Goal: Transaction & Acquisition: Purchase product/service

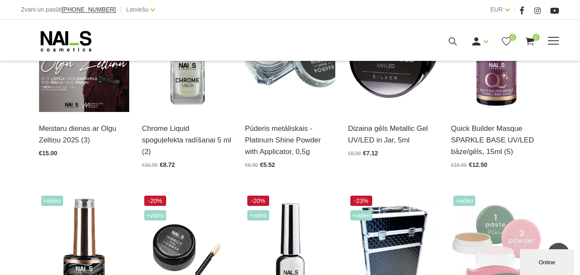
scroll to position [286, 0]
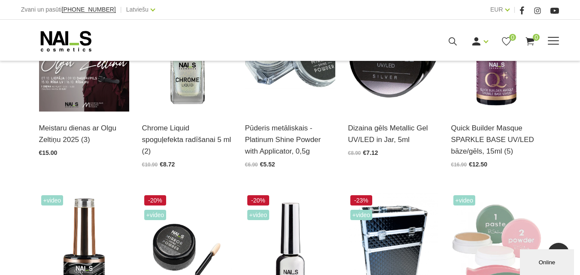
click at [458, 47] on icon at bounding box center [452, 41] width 11 height 11
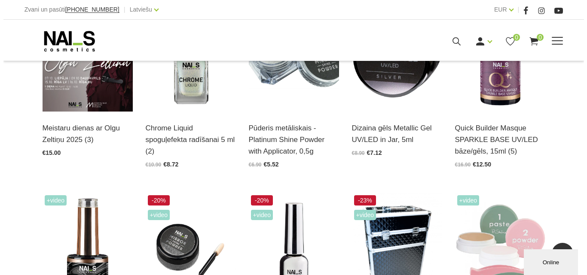
scroll to position [288, 0]
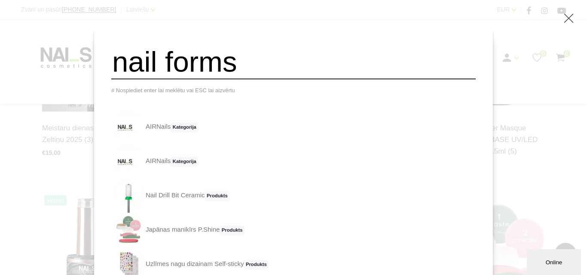
type input "nail forms"
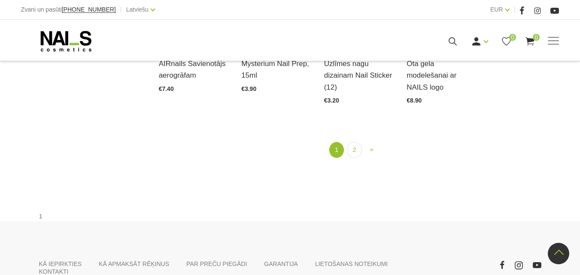
scroll to position [1016, 0]
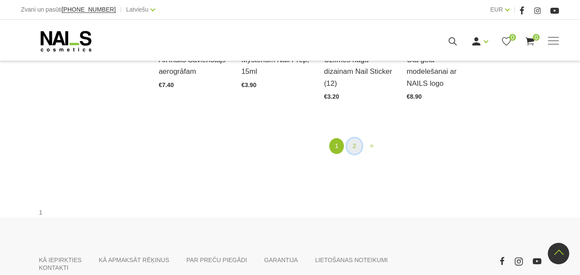
click at [350, 146] on link "2" at bounding box center [354, 146] width 15 height 16
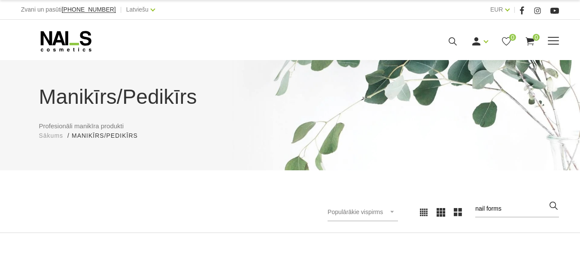
click at [457, 46] on use at bounding box center [453, 41] width 8 height 8
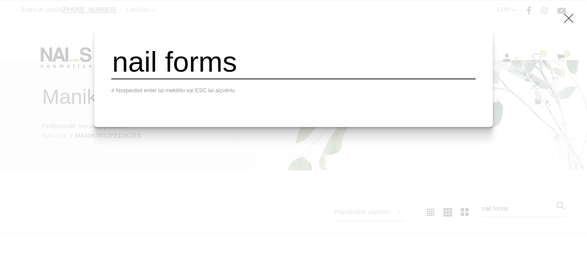
drag, startPoint x: 282, startPoint y: 77, endPoint x: 117, endPoint y: 94, distance: 165.7
click at [117, 94] on div "nail forms # Nospiediet enter lai meklētu vai ESC lai aizvērtu" at bounding box center [293, 77] width 398 height 100
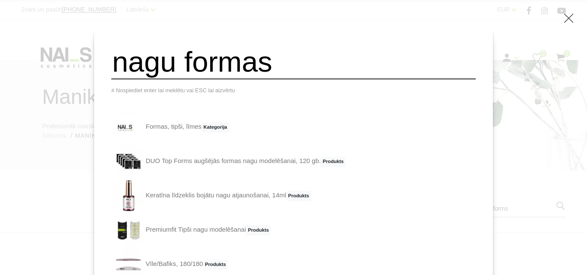
type input "nagu formas"
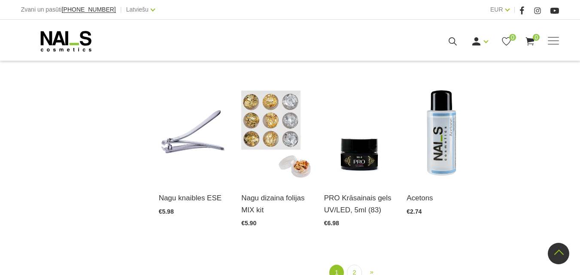
scroll to position [890, 0]
click at [351, 264] on link "2" at bounding box center [354, 272] width 15 height 16
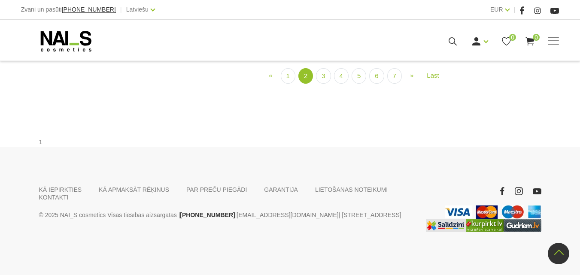
scroll to position [981, 0]
click at [322, 84] on link "3" at bounding box center [323, 76] width 15 height 16
click at [345, 84] on link "4" at bounding box center [341, 76] width 15 height 16
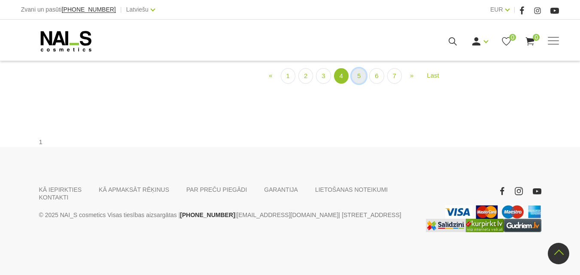
click at [359, 84] on link "5" at bounding box center [359, 76] width 15 height 16
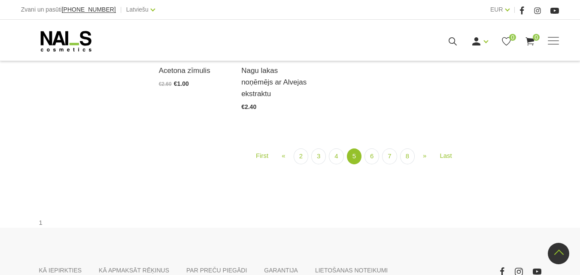
scroll to position [902, 0]
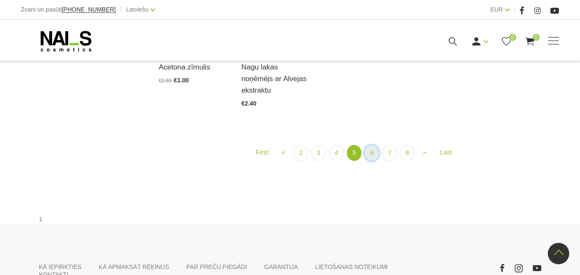
click at [371, 161] on link "6" at bounding box center [372, 153] width 15 height 16
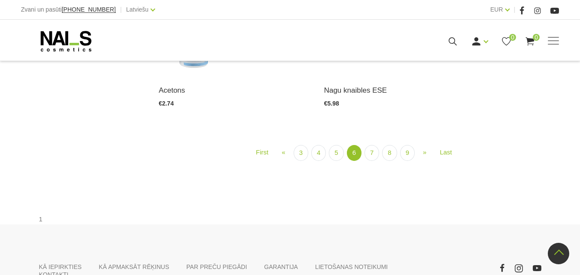
scroll to position [902, 0]
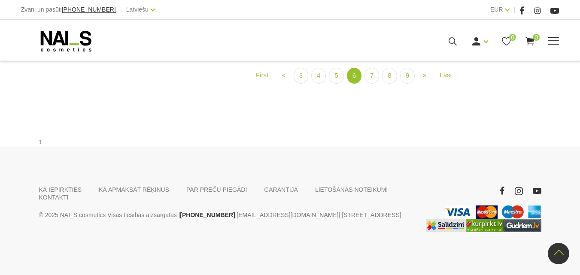
scroll to position [890, 0]
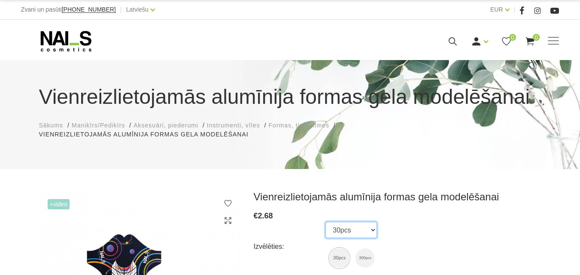
click at [359, 232] on select "30pcs 300pcs" at bounding box center [351, 230] width 52 height 16
click at [325, 222] on select "30pcs 300pcs" at bounding box center [351, 230] width 52 height 16
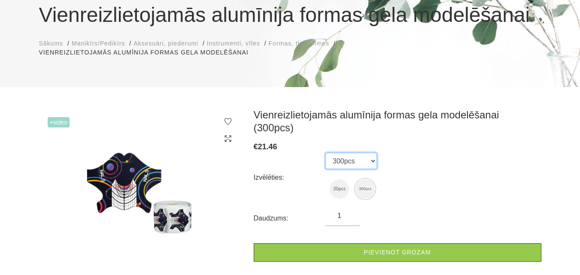
scroll to position [96, 0]
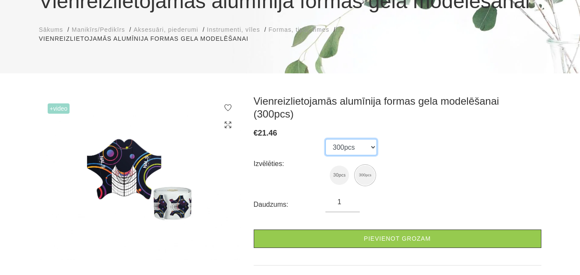
click at [362, 139] on select "30pcs 300pcs" at bounding box center [351, 147] width 52 height 16
select select "4705"
click at [325, 139] on select "30pcs 300pcs" at bounding box center [351, 147] width 52 height 16
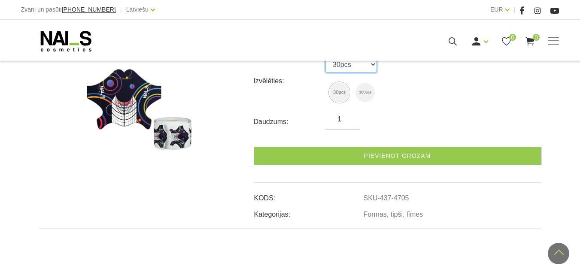
scroll to position [160, 0]
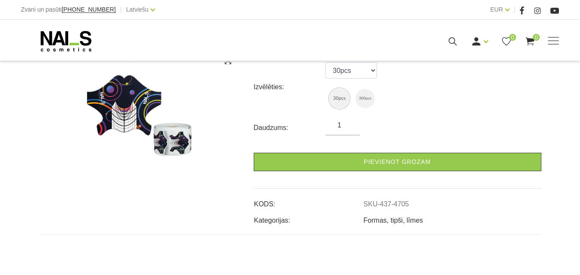
click at [374, 222] on link "Formas, tipši, līmes" at bounding box center [394, 221] width 60 height 8
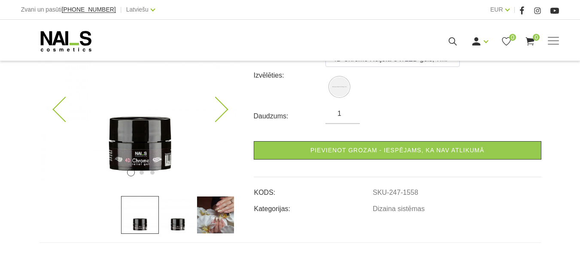
scroll to position [172, 0]
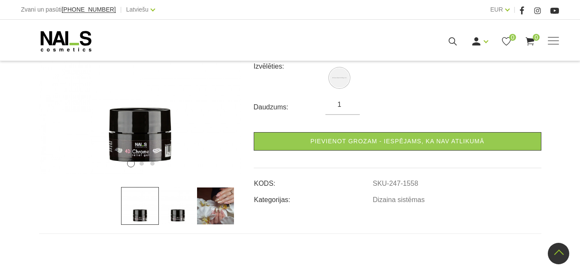
click at [208, 213] on img at bounding box center [216, 206] width 38 height 38
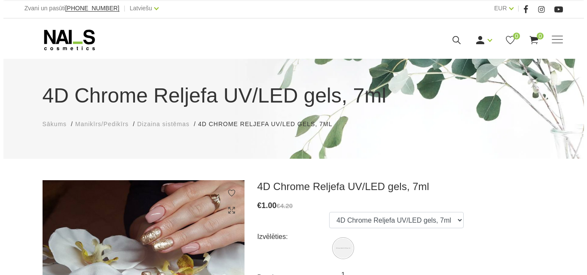
scroll to position [0, 0]
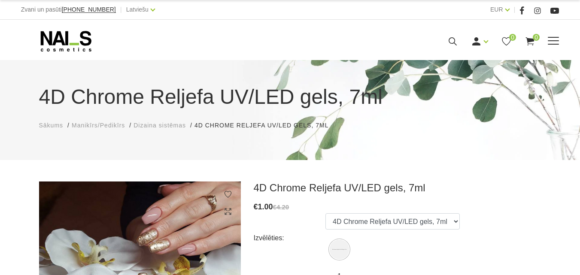
click at [458, 47] on icon at bounding box center [452, 41] width 11 height 11
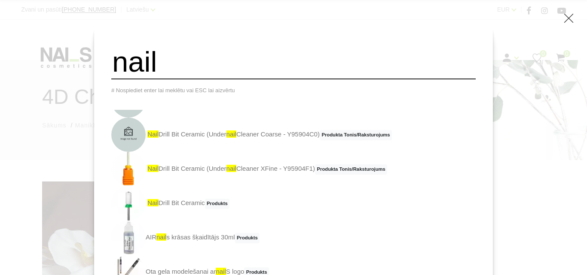
scroll to position [111, 0]
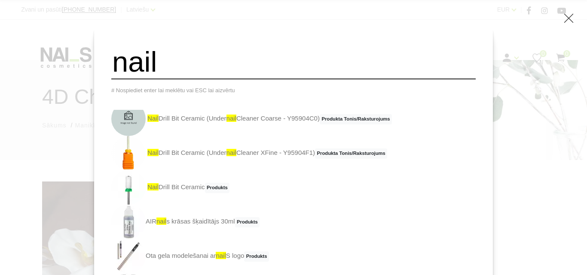
type input "nail forms"
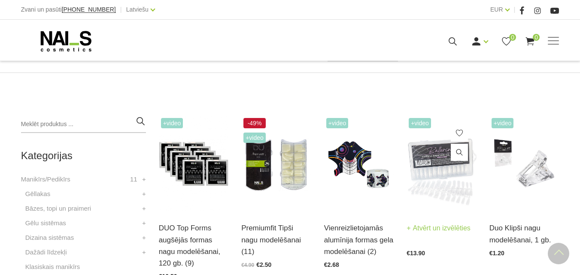
scroll to position [149, 0]
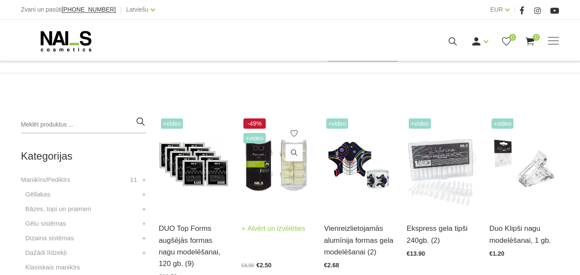
click at [285, 170] on img at bounding box center [276, 164] width 70 height 96
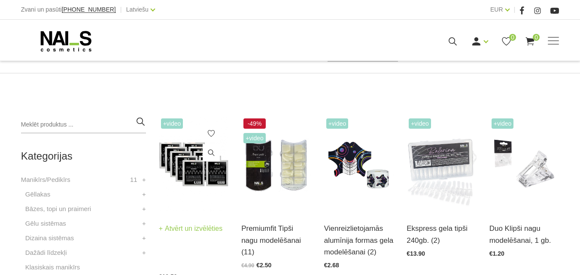
click at [184, 160] on img at bounding box center [194, 164] width 70 height 96
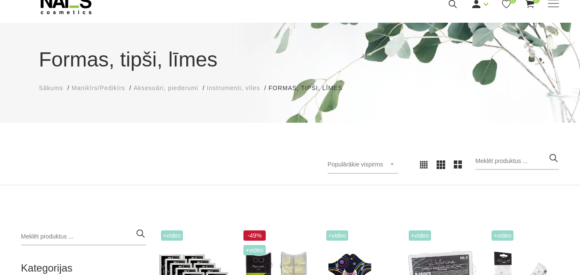
scroll to position [45, 0]
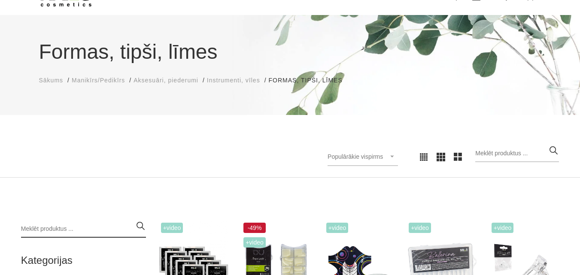
click at [61, 231] on input "search" at bounding box center [83, 229] width 125 height 17
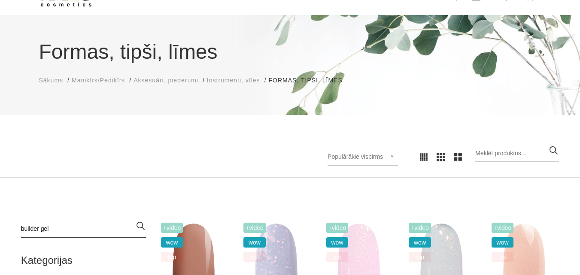
type input "builder gel"
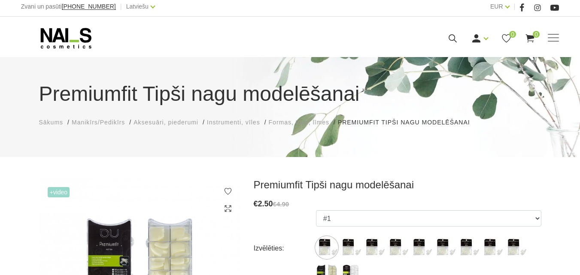
scroll to position [3, 0]
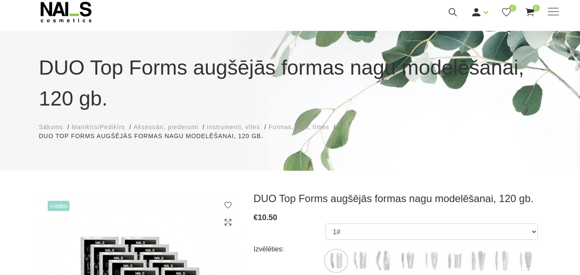
scroll to position [147, 0]
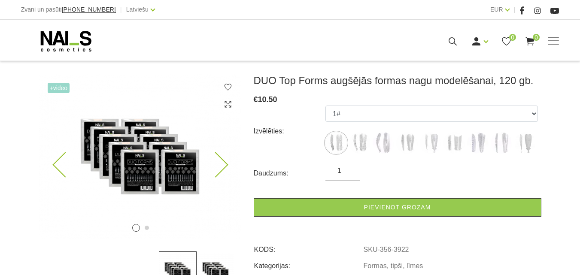
click at [216, 179] on img at bounding box center [140, 156] width 202 height 164
click at [218, 167] on icon at bounding box center [215, 164] width 25 height 25
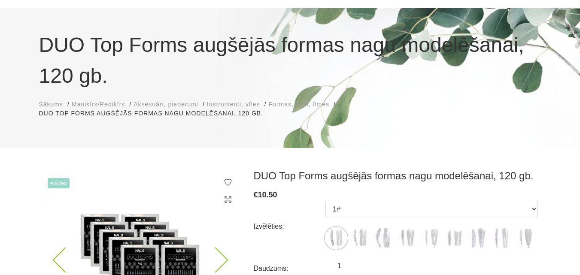
scroll to position [18, 0]
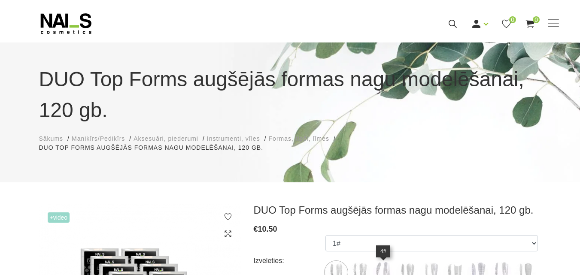
click at [387, 268] on img at bounding box center [383, 272] width 21 height 21
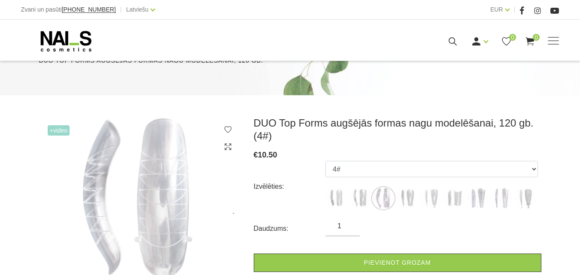
scroll to position [114, 0]
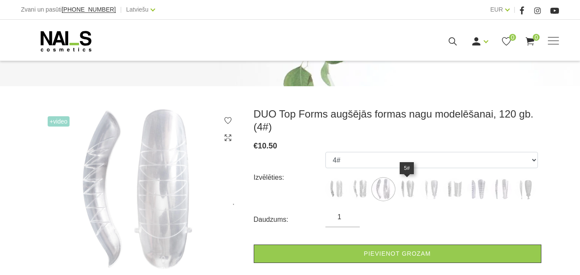
click at [403, 195] on img at bounding box center [406, 189] width 21 height 21
select select "5406"
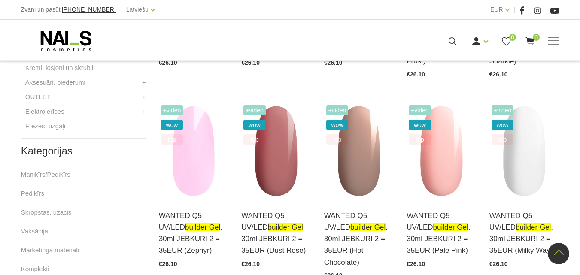
scroll to position [374, 0]
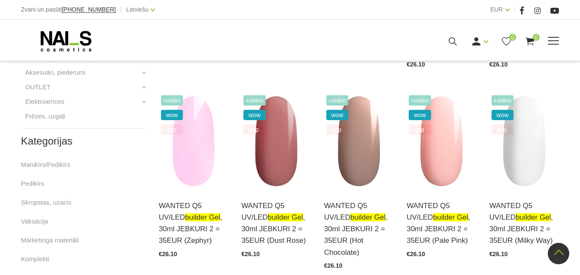
click at [0, 0] on link "Gēlu sistēmas" at bounding box center [0, 0] width 0 height 0
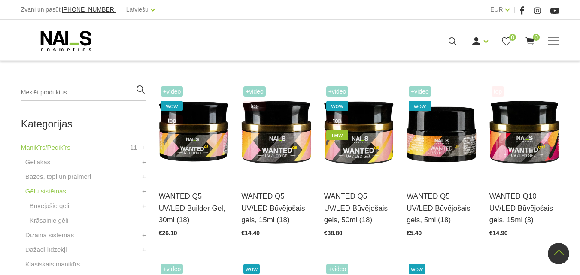
scroll to position [181, 0]
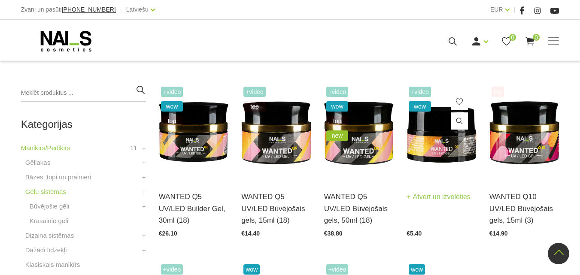
click at [435, 139] on img at bounding box center [442, 133] width 70 height 96
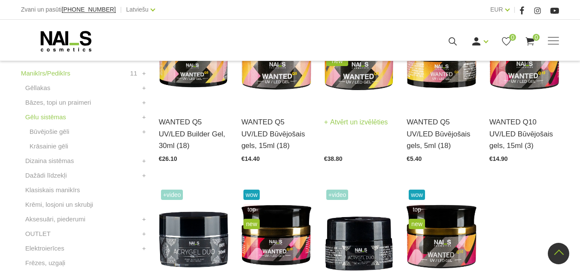
scroll to position [274, 0]
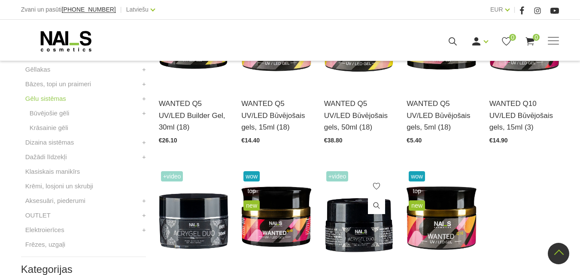
click at [359, 222] on img at bounding box center [359, 217] width 70 height 96
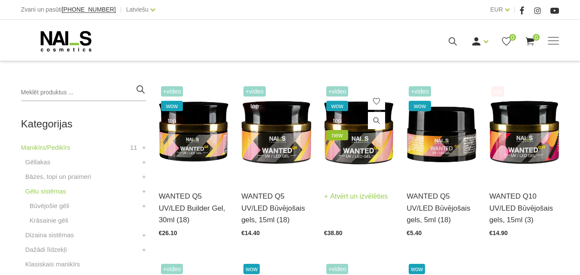
scroll to position [188, 0]
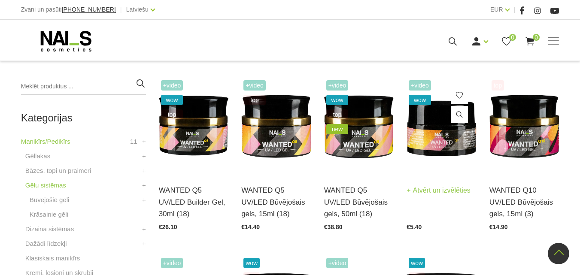
click at [449, 173] on img at bounding box center [442, 126] width 70 height 96
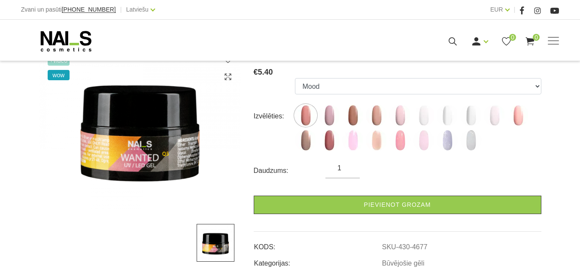
scroll to position [105, 0]
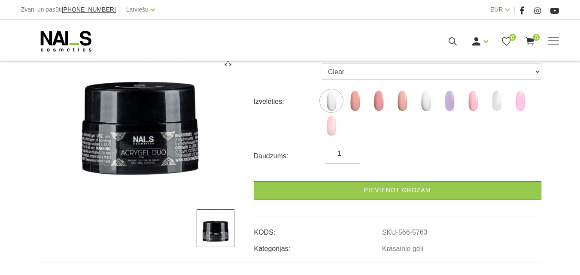
scroll to position [149, 0]
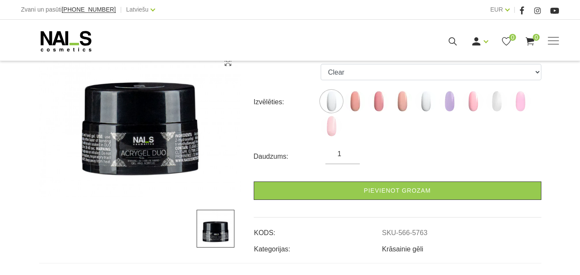
click at [405, 246] on link "Krāsainie gēli" at bounding box center [402, 250] width 41 height 8
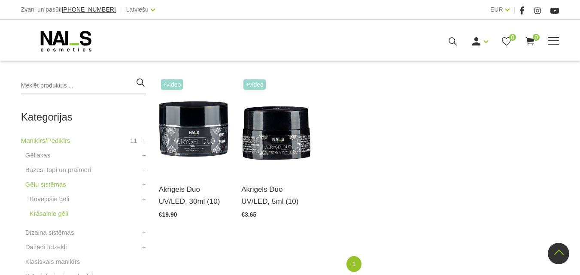
scroll to position [186, 0]
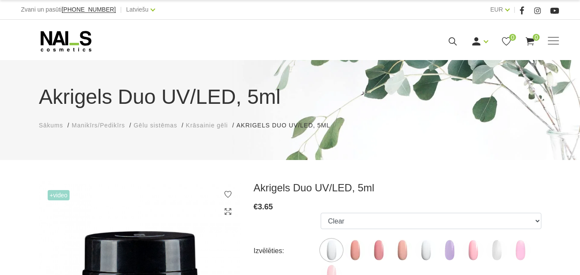
scroll to position [149, 0]
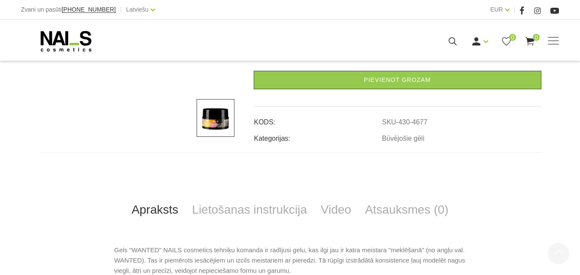
scroll to position [267, 0]
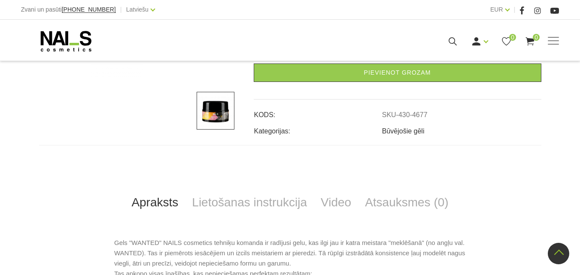
click at [413, 134] on link "Būvējošie gēli" at bounding box center [403, 132] width 43 height 8
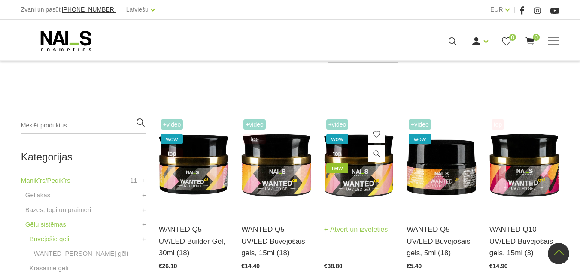
scroll to position [131, 0]
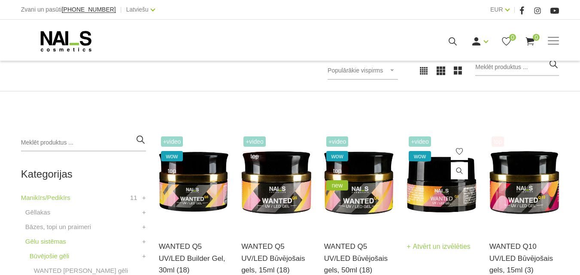
click at [439, 170] on img at bounding box center [442, 182] width 70 height 96
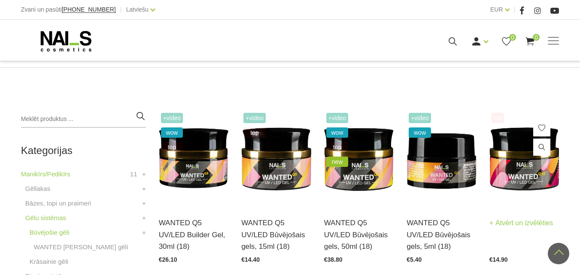
scroll to position [150, 0]
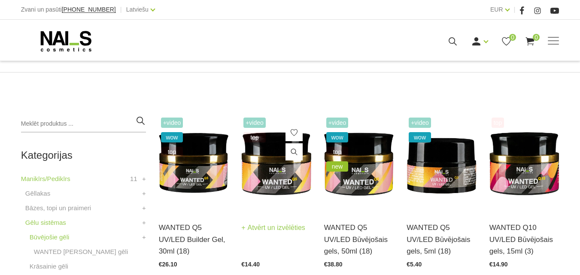
click at [268, 166] on img at bounding box center [276, 164] width 70 height 96
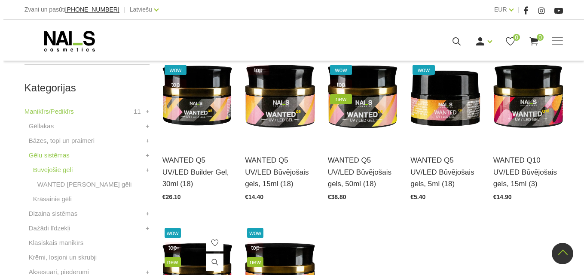
scroll to position [197, 0]
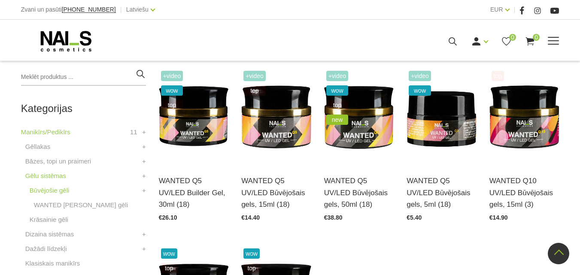
click at [458, 47] on icon at bounding box center [452, 41] width 11 height 11
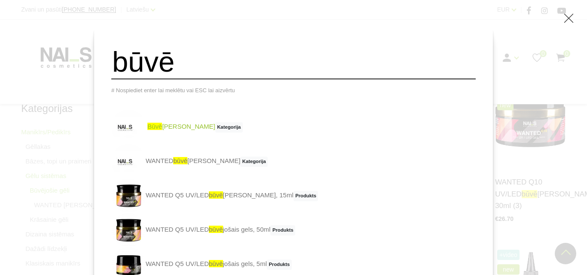
type input "būvē"
click at [162, 130] on span "būvē" at bounding box center [154, 126] width 15 height 7
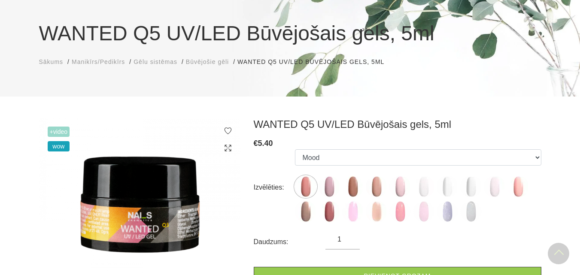
scroll to position [42, 0]
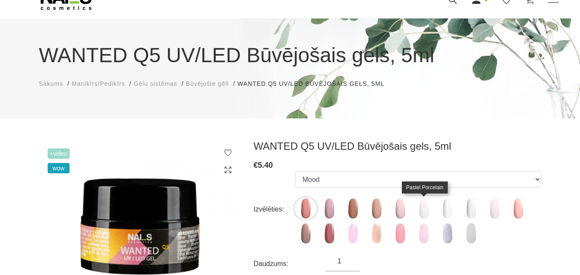
click at [424, 210] on img at bounding box center [423, 208] width 21 height 21
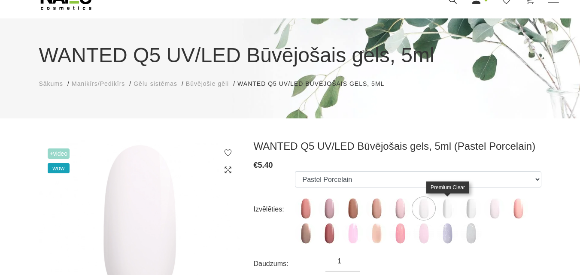
click at [443, 211] on img at bounding box center [447, 208] width 21 height 21
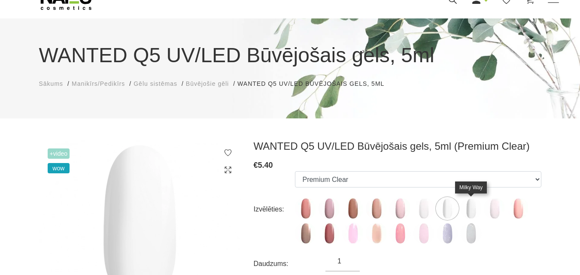
click at [465, 212] on img at bounding box center [470, 208] width 21 height 21
select select "5849"
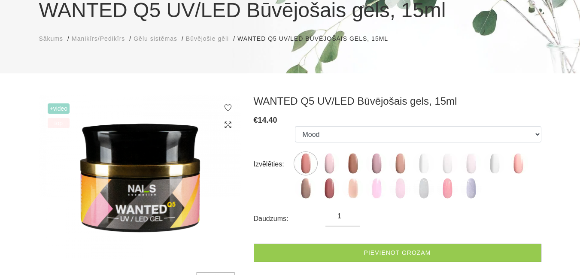
scroll to position [88, 0]
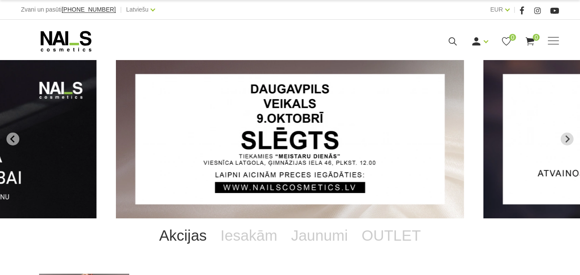
scroll to position [286, 0]
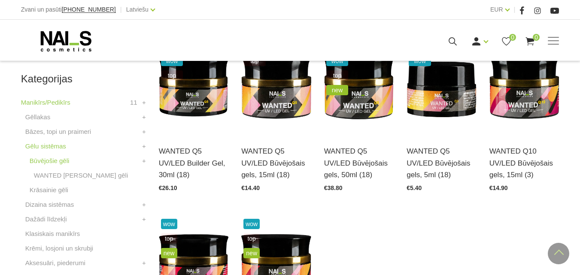
scroll to position [248, 0]
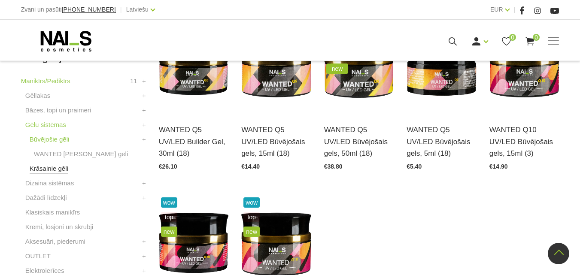
click at [49, 167] on link "Krāsainie gēli" at bounding box center [49, 169] width 39 height 10
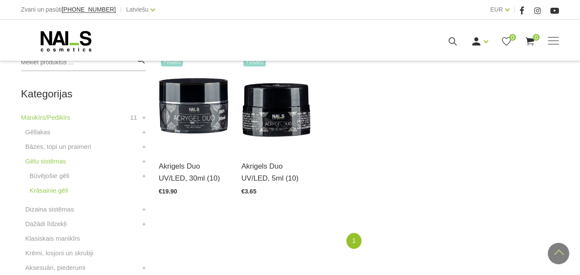
scroll to position [210, 0]
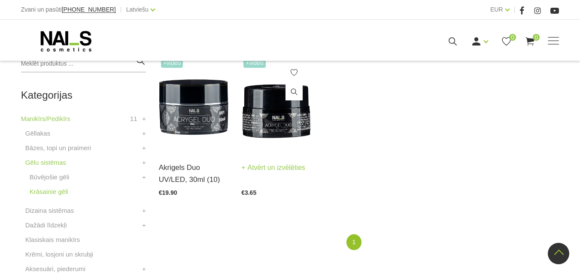
click at [277, 133] on img at bounding box center [276, 103] width 70 height 96
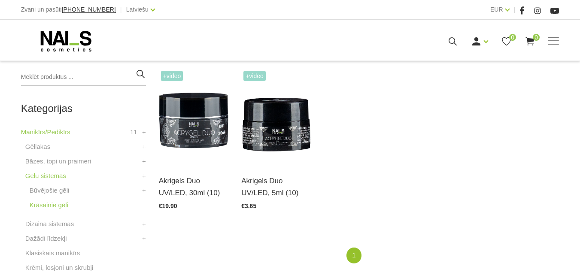
scroll to position [204, 0]
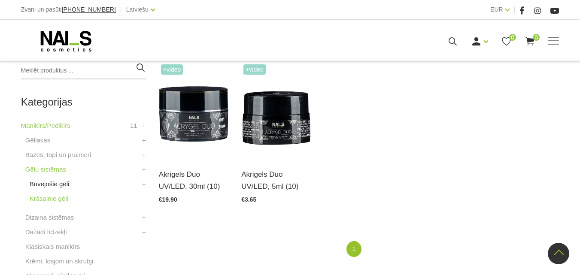
click at [56, 187] on link "Būvējošie gēli" at bounding box center [50, 184] width 40 height 10
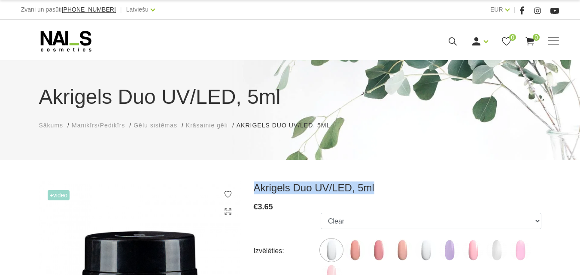
drag, startPoint x: 252, startPoint y: 191, endPoint x: 380, endPoint y: 171, distance: 129.5
copy h3 "Akrigels Duo UV/LED, 5ml"
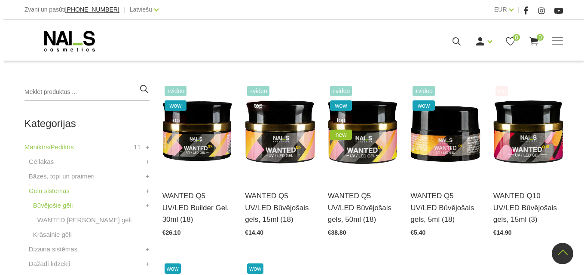
scroll to position [182, 0]
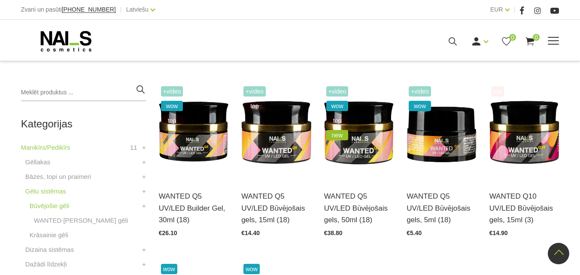
click at [458, 47] on icon at bounding box center [452, 41] width 11 height 11
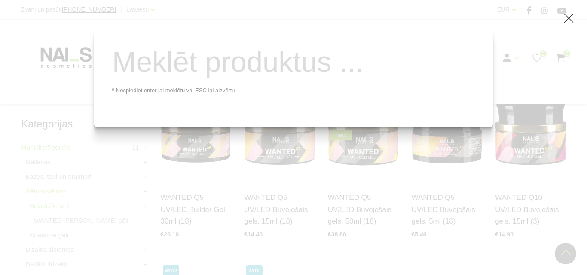
paste input "Slip Liquid"
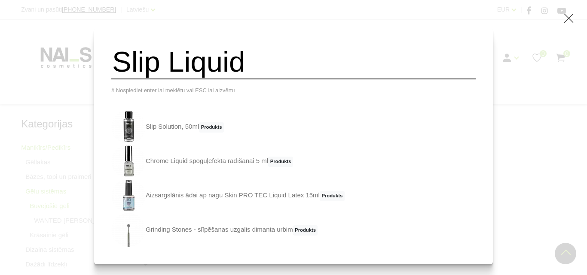
type input "Slip Liquid"
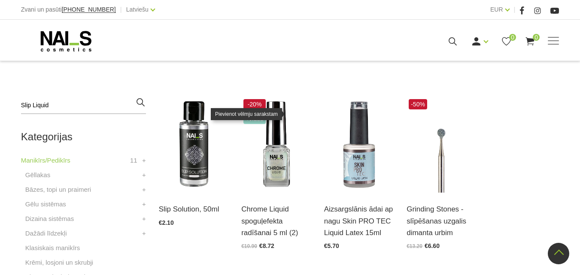
scroll to position [179, 0]
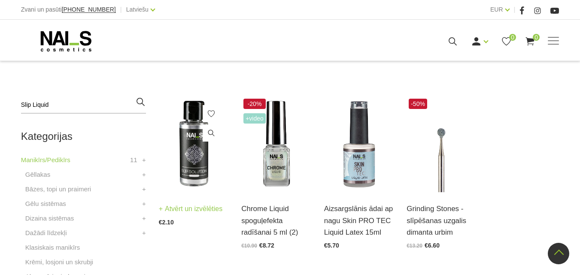
click at [183, 163] on img at bounding box center [194, 145] width 70 height 96
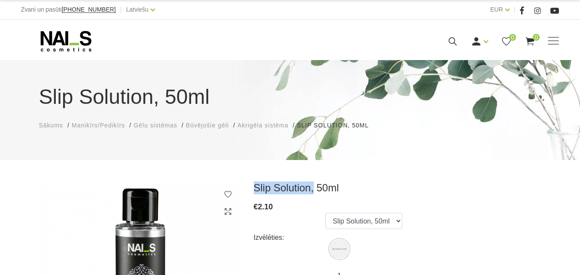
drag, startPoint x: 252, startPoint y: 185, endPoint x: 312, endPoint y: 177, distance: 60.7
copy h3 "Slip Solution,"
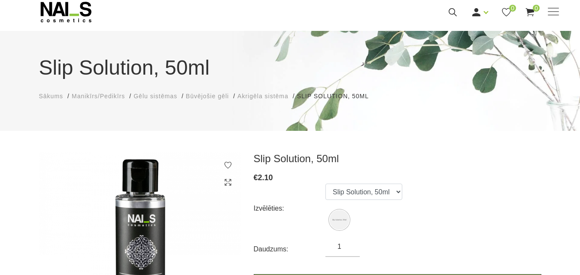
scroll to position [96, 0]
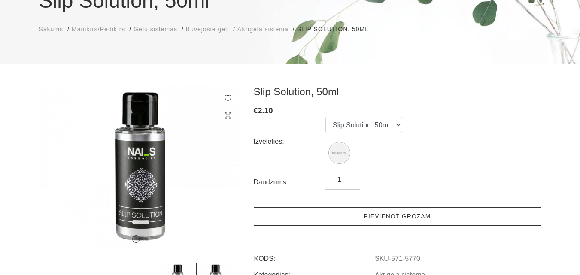
click at [386, 216] on link "Pievienot grozam" at bounding box center [398, 216] width 288 height 18
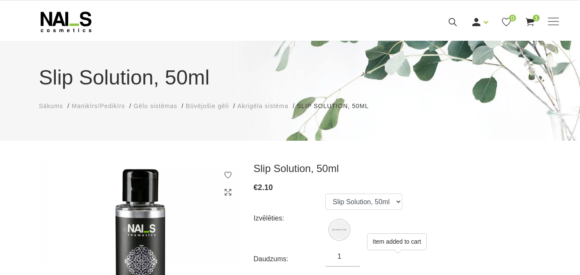
scroll to position [0, 0]
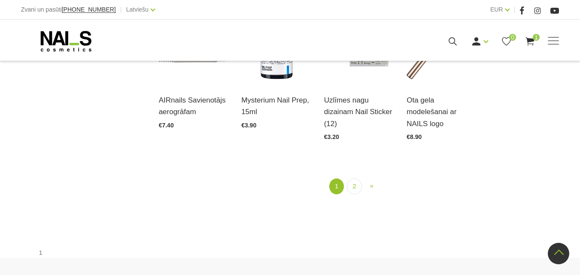
scroll to position [976, 0]
click at [352, 186] on link "2" at bounding box center [354, 186] width 15 height 16
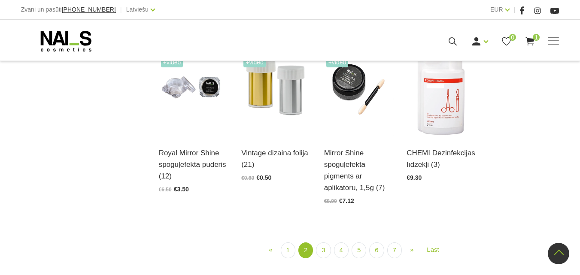
scroll to position [756, 0]
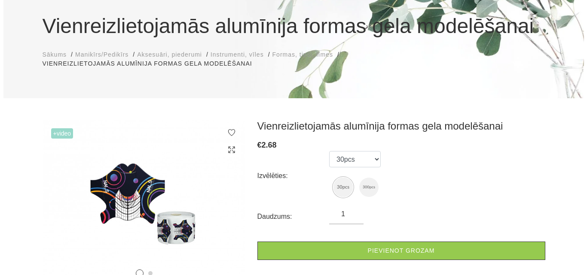
scroll to position [115, 0]
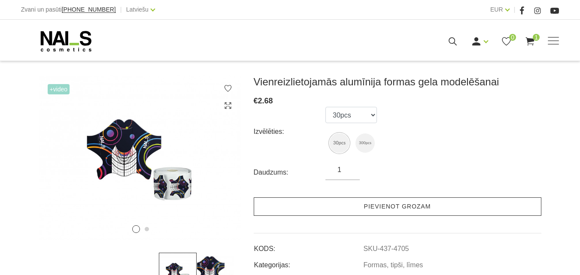
click at [374, 209] on link "Pievienot grozam" at bounding box center [398, 207] width 288 height 18
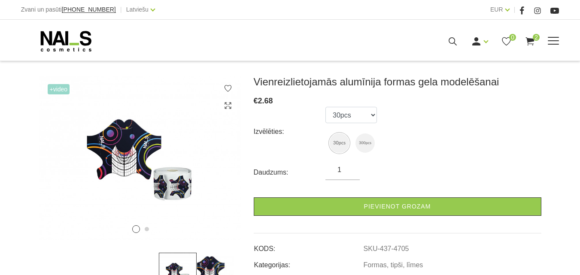
click at [535, 46] on use at bounding box center [530, 41] width 9 height 8
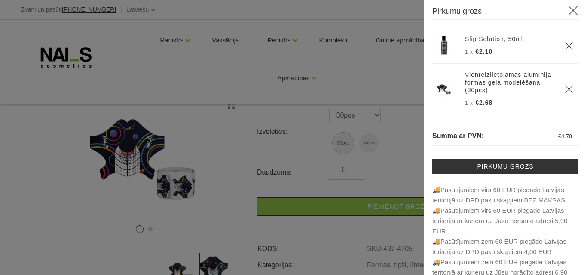
scroll to position [0, 0]
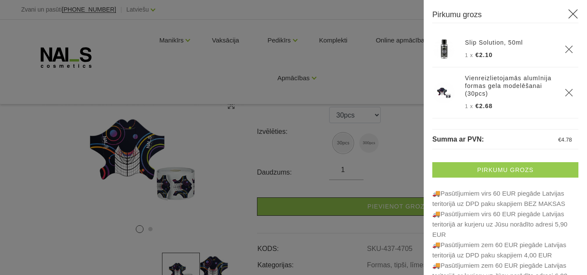
click at [490, 171] on link "Pirkumu grozs" at bounding box center [505, 169] width 146 height 15
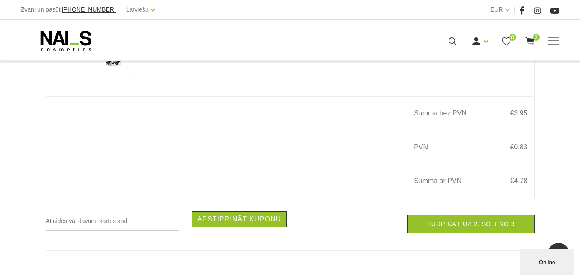
scroll to position [302, 0]
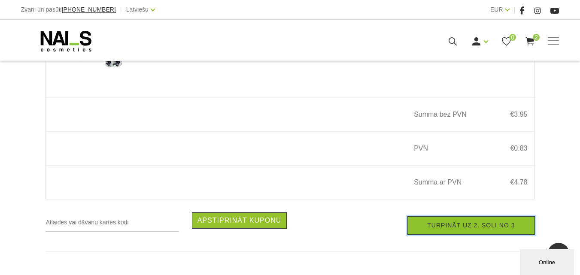
click at [443, 227] on link "Turpināt uz 2. soli no 3" at bounding box center [470, 225] width 127 height 18
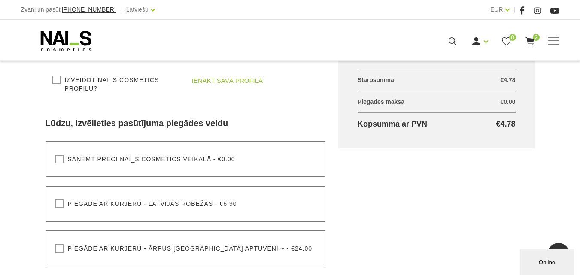
scroll to position [219, 0]
click at [59, 158] on label "Saņemt preci NAI_S cosmetics veikalā - €0.00" at bounding box center [145, 159] width 180 height 9
click at [0, 0] on input "Saņemt preci NAI_S cosmetics veikalā - €0.00" at bounding box center [0, 0] width 0 height 0
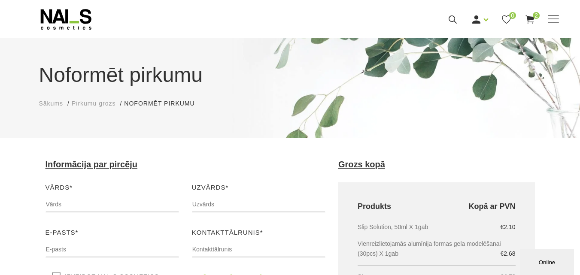
scroll to position [26, 0]
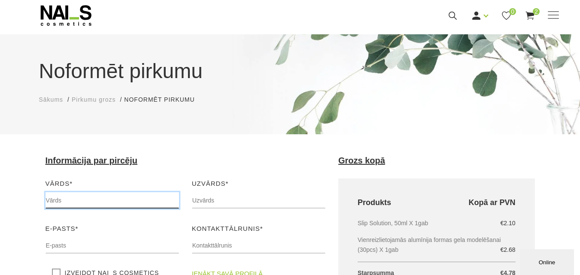
click at [103, 204] on input "text" at bounding box center [113, 200] width 134 height 16
type input "Līna"
type input "Kalēja"
type input "[EMAIL_ADDRESS][DOMAIN_NAME]"
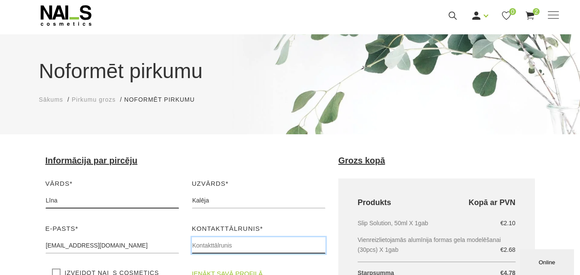
type input "26688499"
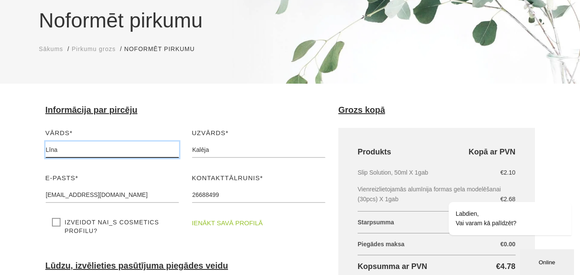
scroll to position [64, 0]
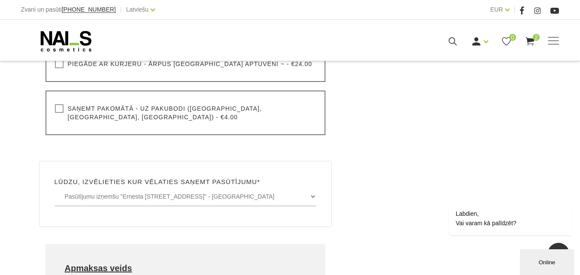
scroll to position [416, 0]
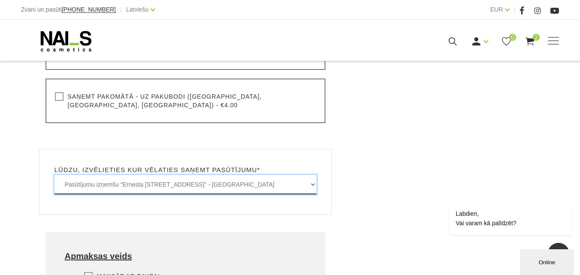
click at [271, 175] on select "Pasūtījumu izņemšu "Ernesta Birznieka-Upīša iela 20A, Rīgā" - BEZMAKSAS Pasūtīj…" at bounding box center [186, 184] width 262 height 19
click at [55, 175] on select "Pasūtījumu izņemšu "Ernesta Birznieka-Upīša iela 20A, Rīgā" - BEZMAKSAS Pasūtīj…" at bounding box center [186, 184] width 262 height 19
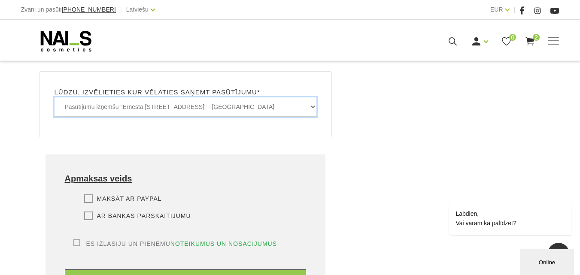
scroll to position [494, 0]
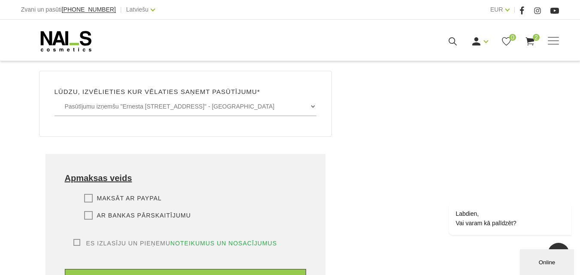
click at [90, 211] on label "Ar bankas pārskaitījumu" at bounding box center [137, 215] width 107 height 9
click at [0, 0] on input "Ar bankas pārskaitījumu" at bounding box center [0, 0] width 0 height 0
click at [77, 239] on label "Es izlasīju un pieņemu noteikumus un nosacījumus" at bounding box center [175, 243] width 204 height 9
click at [0, 0] on input "Es izlasīju un pieņemu noteikumus un nosacījumus" at bounding box center [0, 0] width 0 height 0
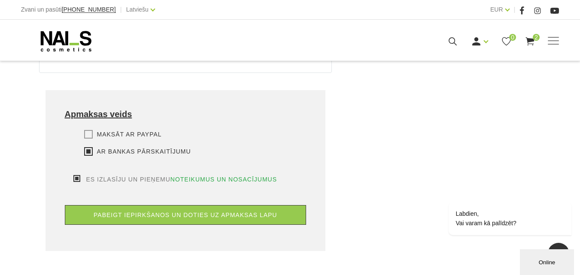
scroll to position [564, 0]
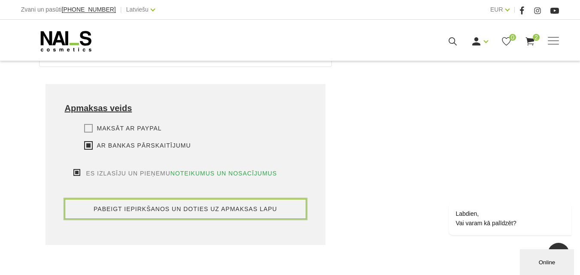
click at [162, 199] on button "pabeigt iepirkšanos un doties uz apmaksas lapu" at bounding box center [186, 209] width 242 height 20
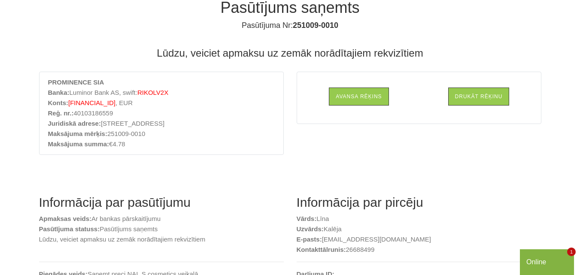
scroll to position [61, 0]
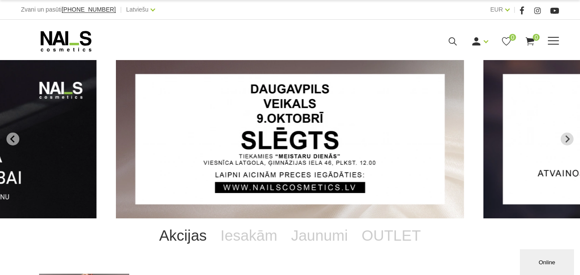
click at [457, 46] on use at bounding box center [453, 41] width 8 height 8
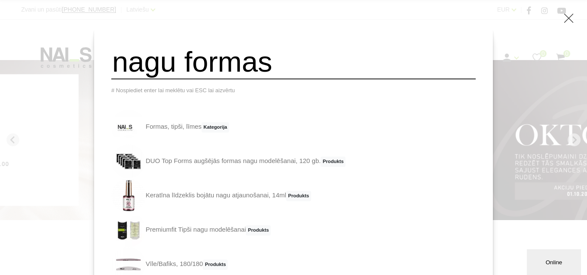
type input "nagu formas"
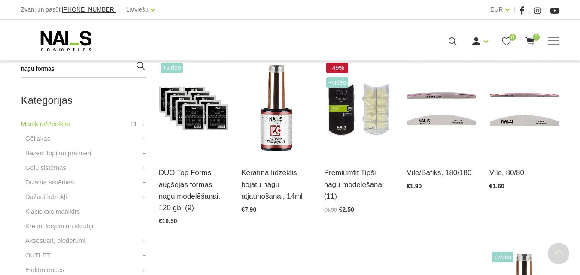
scroll to position [216, 0]
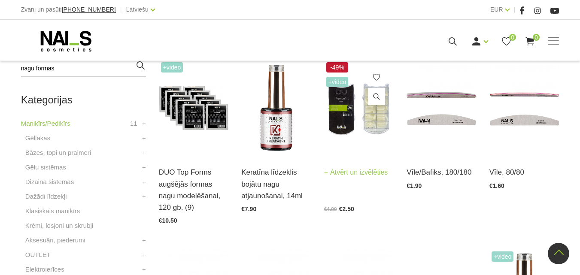
click at [356, 137] on img at bounding box center [359, 108] width 70 height 96
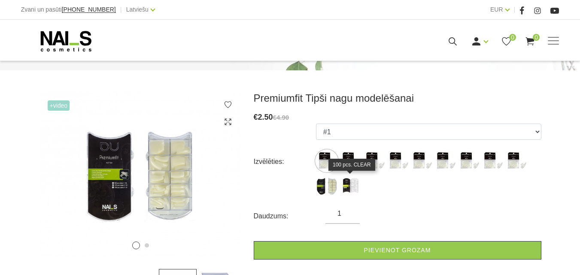
scroll to position [139, 0]
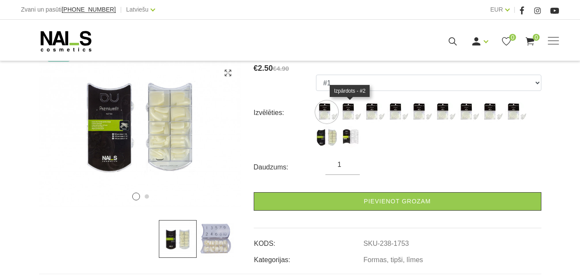
click at [357, 109] on img at bounding box center [350, 111] width 21 height 21
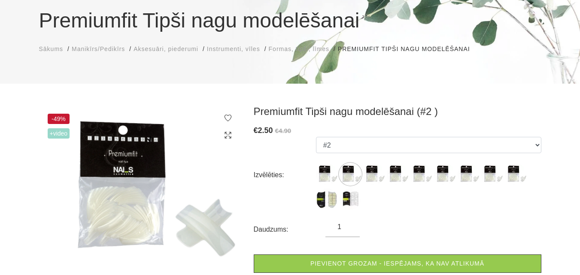
scroll to position [75, 0]
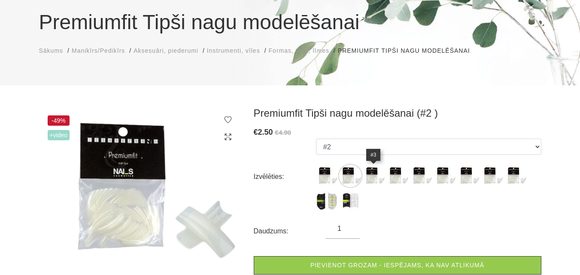
click at [371, 176] on img at bounding box center [373, 175] width 21 height 21
click at [395, 177] on img at bounding box center [397, 175] width 21 height 21
click at [417, 175] on img at bounding box center [420, 175] width 21 height 21
click at [445, 177] on img at bounding box center [444, 175] width 21 height 21
click at [471, 182] on img at bounding box center [468, 175] width 21 height 21
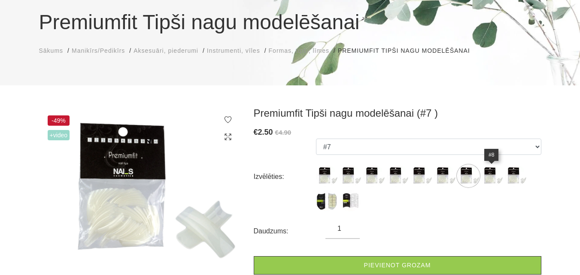
click at [497, 182] on img at bounding box center [491, 175] width 21 height 21
click at [511, 181] on img at bounding box center [515, 175] width 21 height 21
click at [321, 205] on img at bounding box center [326, 200] width 21 height 21
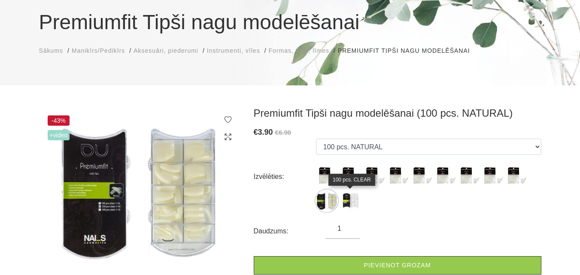
click at [344, 196] on img at bounding box center [350, 200] width 21 height 21
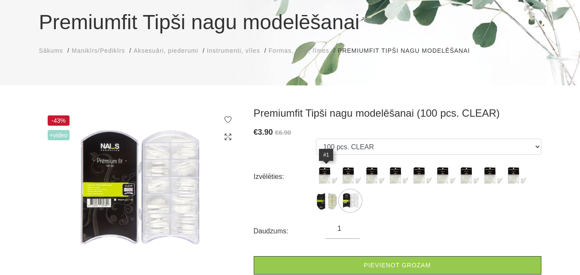
click at [322, 171] on img at bounding box center [326, 175] width 21 height 21
select select "1753"
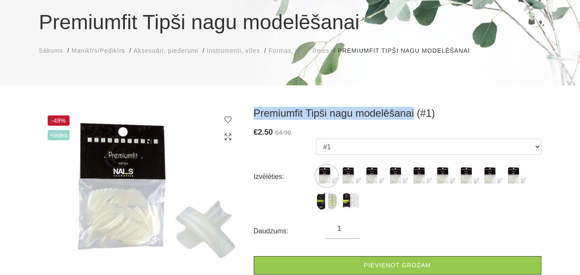
drag, startPoint x: 252, startPoint y: 112, endPoint x: 413, endPoint y: 111, distance: 161.5
click at [413, 111] on div "Premiumfit Tipši nagu modelēšanai (#1) € 2.50 €4.90 Izvēlēties: #1 #2 #3 #4 #5 …" at bounding box center [397, 218] width 301 height 222
copy h3 "Premiumfit Tipši nagu modelēšanai"
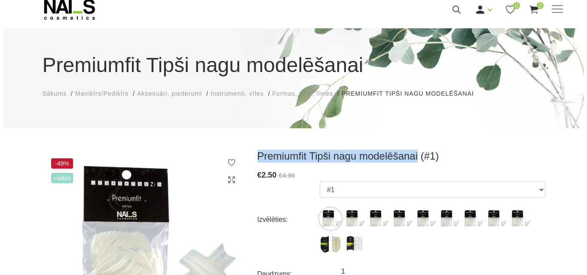
scroll to position [0, 0]
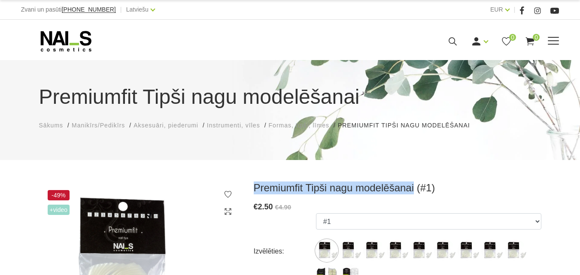
click at [458, 47] on icon at bounding box center [452, 41] width 11 height 11
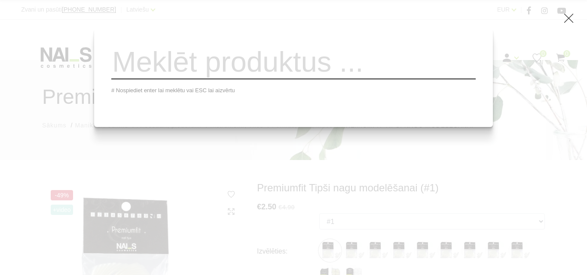
paste input "press-on builder gel tips"
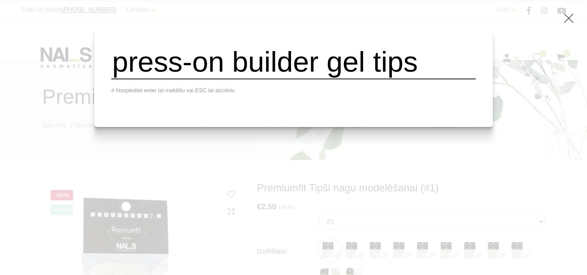
type input "press-on builder gel tips"
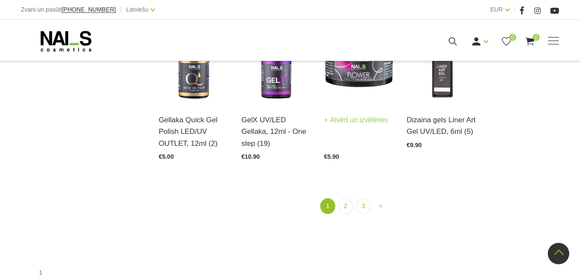
scroll to position [1008, 0]
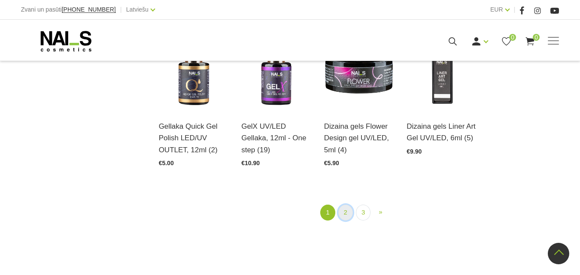
click at [346, 215] on link "2" at bounding box center [345, 213] width 15 height 16
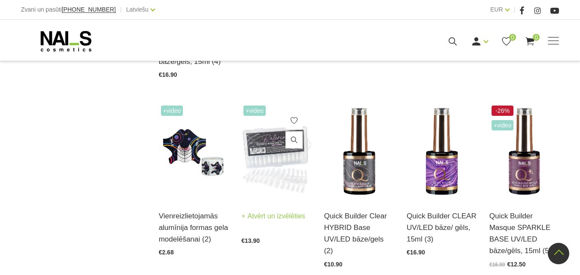
scroll to position [711, 0]
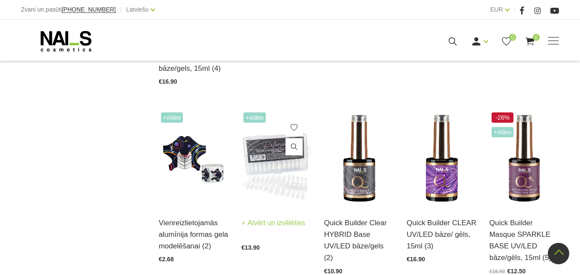
click at [271, 171] on img at bounding box center [276, 158] width 70 height 96
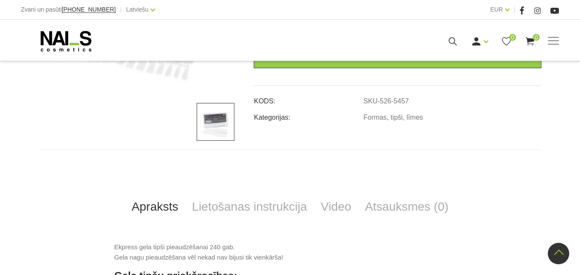
scroll to position [227, 0]
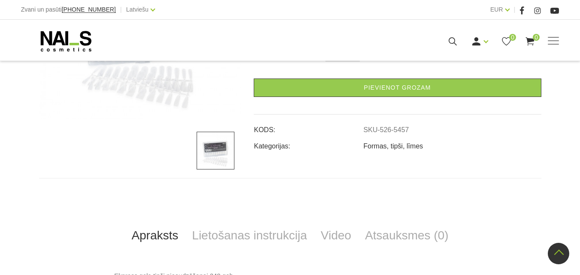
click at [394, 146] on link "Formas, tipši, līmes" at bounding box center [394, 147] width 60 height 8
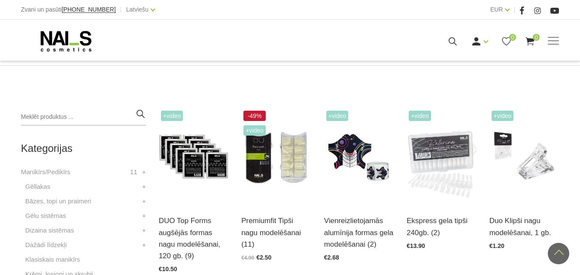
scroll to position [157, 0]
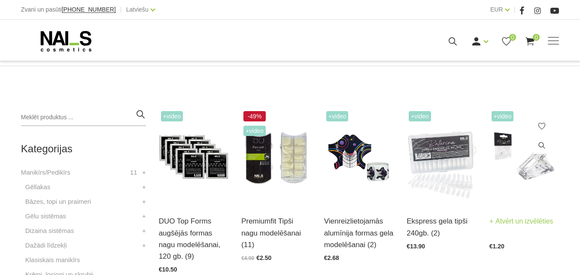
click at [516, 178] on img at bounding box center [524, 157] width 70 height 96
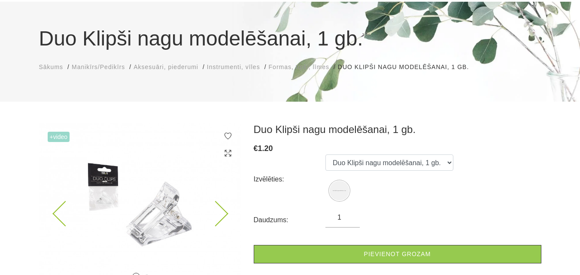
scroll to position [58, 0]
click at [105, 196] on img at bounding box center [140, 206] width 202 height 164
click at [60, 137] on span "+Video" at bounding box center [59, 137] width 22 height 10
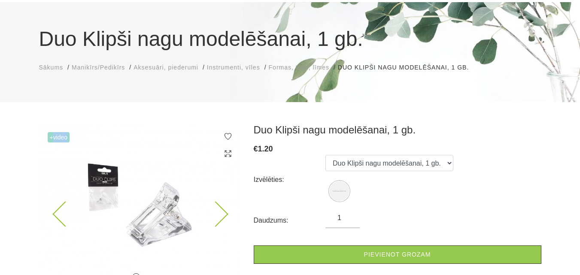
click at [92, 133] on img at bounding box center [140, 206] width 202 height 164
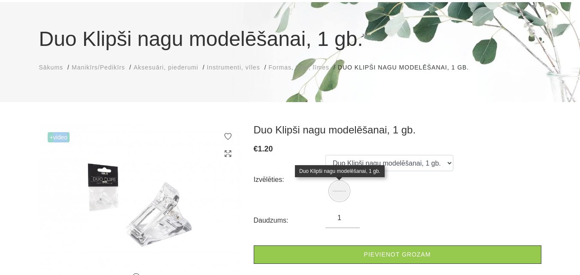
click at [343, 194] on img at bounding box center [339, 191] width 19 height 19
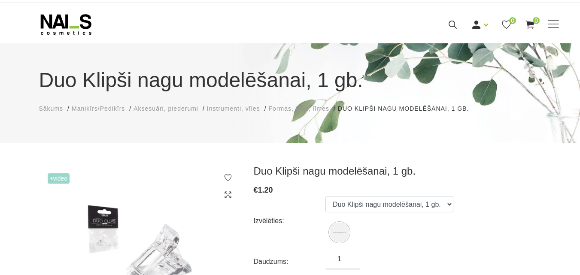
scroll to position [8, 0]
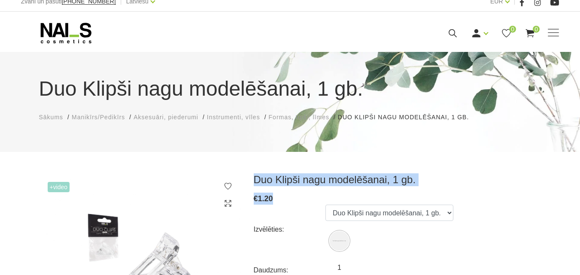
drag, startPoint x: 253, startPoint y: 183, endPoint x: 363, endPoint y: 197, distance: 110.8
click at [363, 197] on div "Duo Klipši nagu modelēšanai, 1 gb. € 1.20 Izvēlēties: Duo Klipši nagu modelēšan…" at bounding box center [397, 270] width 301 height 195
copy div "Duo Klipši nagu modelēšanai, 1 gb. € 1.20"
click at [283, 202] on div "€ 1.20" at bounding box center [398, 199] width 288 height 12
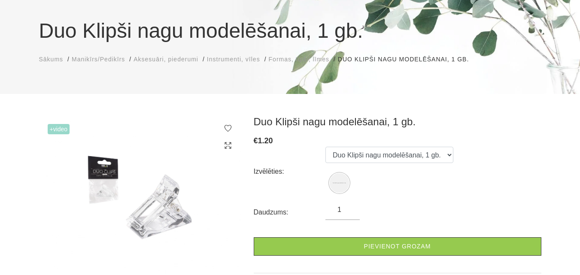
scroll to position [67, 0]
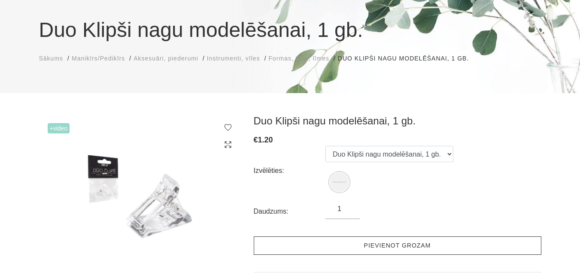
click at [312, 252] on link "Pievienot grozam" at bounding box center [398, 246] width 288 height 18
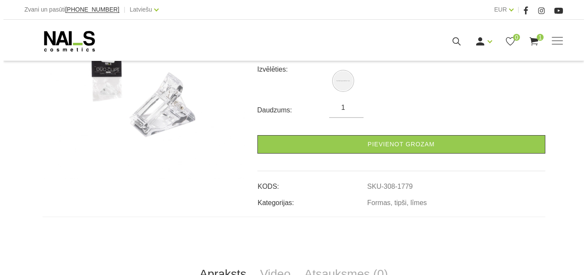
scroll to position [0, 0]
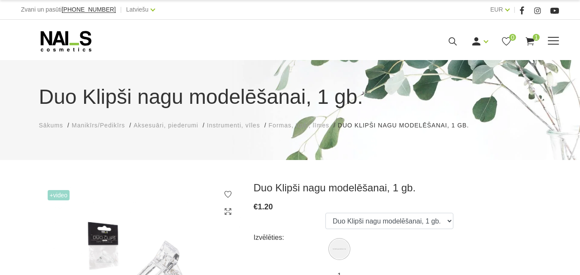
click at [535, 46] on use at bounding box center [530, 41] width 9 height 8
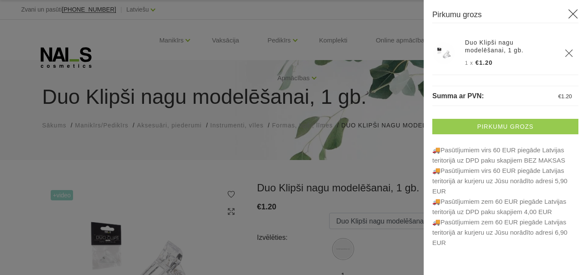
click at [479, 126] on link "Pirkumu grozs" at bounding box center [505, 126] width 146 height 15
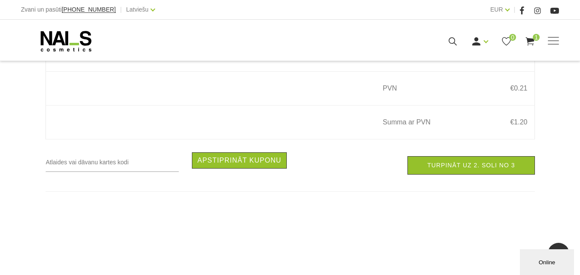
scroll to position [276, 0]
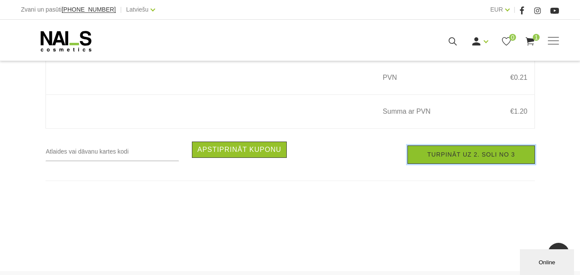
click at [458, 155] on link "Turpināt uz 2. soli no 3" at bounding box center [470, 155] width 127 height 18
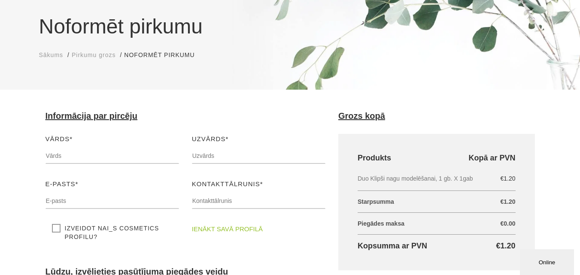
scroll to position [79, 0]
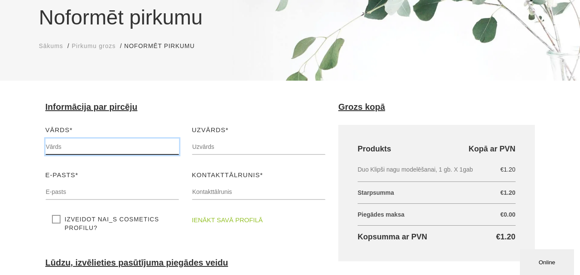
click at [112, 144] on input "text" at bounding box center [113, 147] width 134 height 16
type input "Līna"
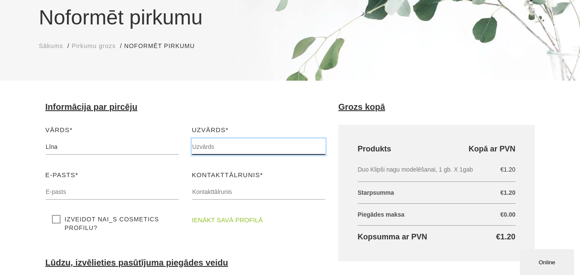
type input "Kalēja"
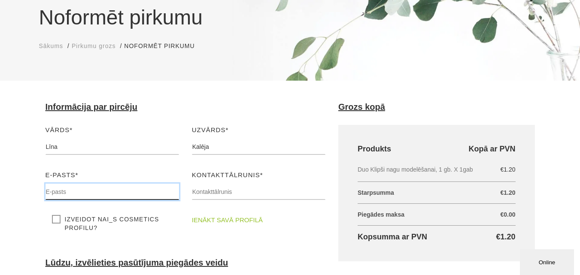
type input "[EMAIL_ADDRESS][DOMAIN_NAME]"
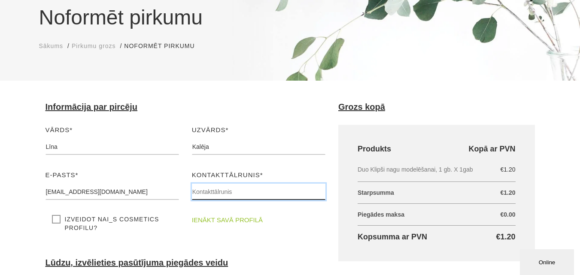
type input "26688499"
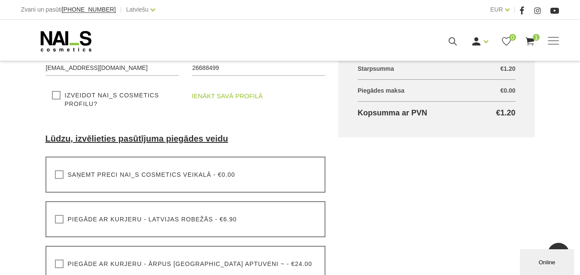
scroll to position [207, 0]
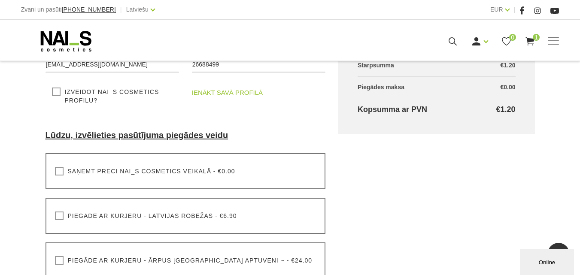
click at [58, 175] on label "Saņemt preci NAI_S cosmetics veikalā - €0.00" at bounding box center [145, 171] width 180 height 9
click at [0, 0] on input "Saņemt preci NAI_S cosmetics veikalā - €0.00" at bounding box center [0, 0] width 0 height 0
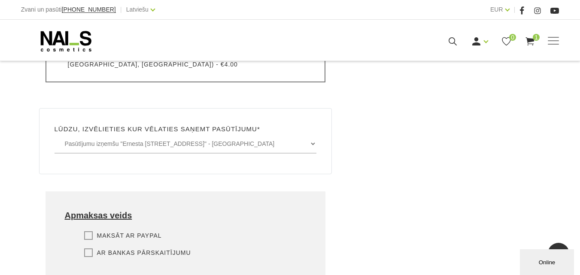
scroll to position [467, 0]
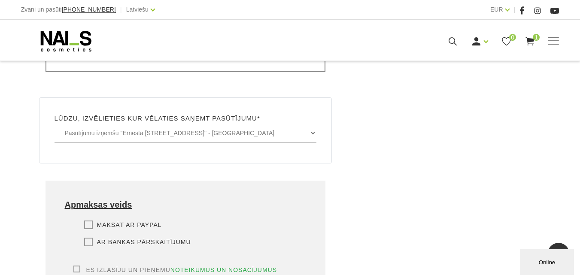
click at [88, 238] on label "Ar bankas pārskaitījumu" at bounding box center [137, 242] width 107 height 9
click at [0, 0] on input "Ar bankas pārskaitījumu" at bounding box center [0, 0] width 0 height 0
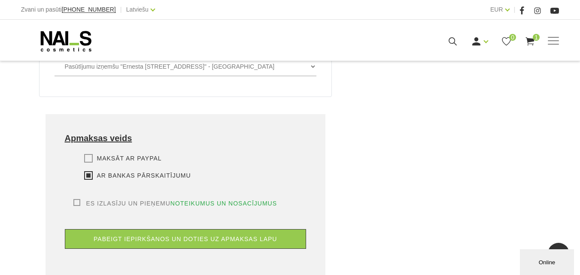
scroll to position [548, 0]
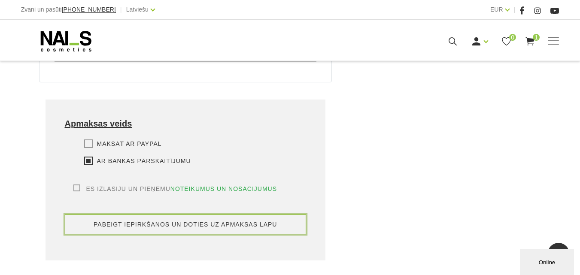
click at [289, 222] on button "pabeigt iepirkšanos un doties uz apmaksas lapu" at bounding box center [186, 225] width 242 height 20
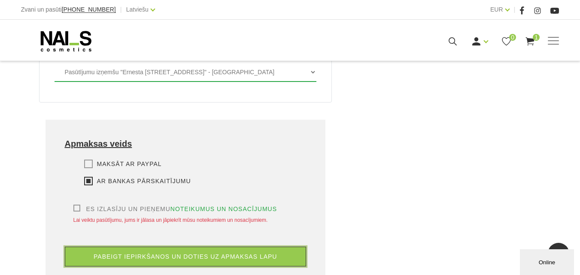
scroll to position [529, 0]
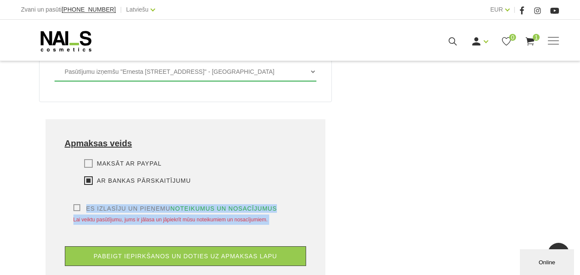
drag, startPoint x: 78, startPoint y: 204, endPoint x: 70, endPoint y: 203, distance: 8.6
click at [70, 204] on div "Es izlasīju un pieņemu noteikumus un nosacījumus Lai veiktu pasūtījumu, jums ir…" at bounding box center [186, 235] width 242 height 62
click at [76, 204] on label "Es izlasīju un pieņemu noteikumus un nosacījumus" at bounding box center [175, 208] width 204 height 9
click at [0, 0] on input "Es izlasīju un pieņemu noteikumus un nosacījumus" at bounding box center [0, 0] width 0 height 0
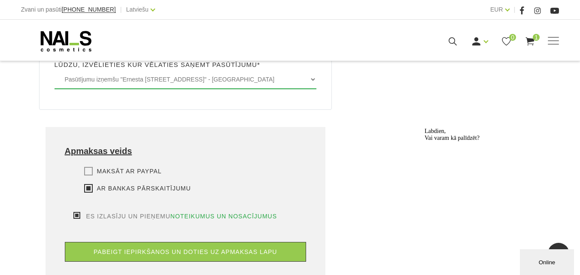
scroll to position [528, 0]
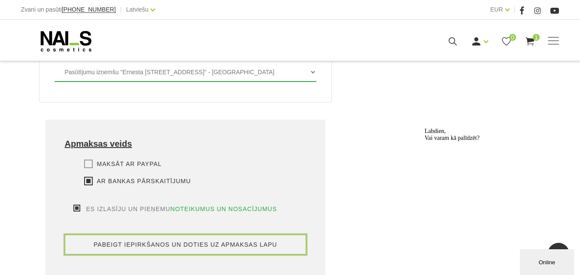
click at [221, 239] on button "pabeigt iepirkšanos un doties uz apmaksas lapu" at bounding box center [186, 245] width 242 height 20
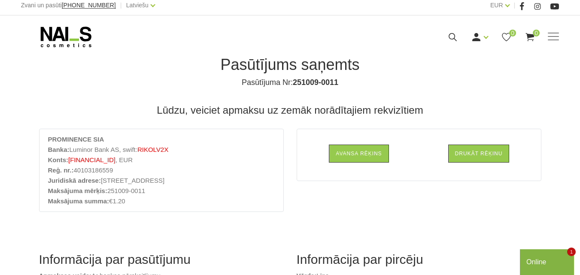
scroll to position [5, 0]
